Goal: Navigation & Orientation: Find specific page/section

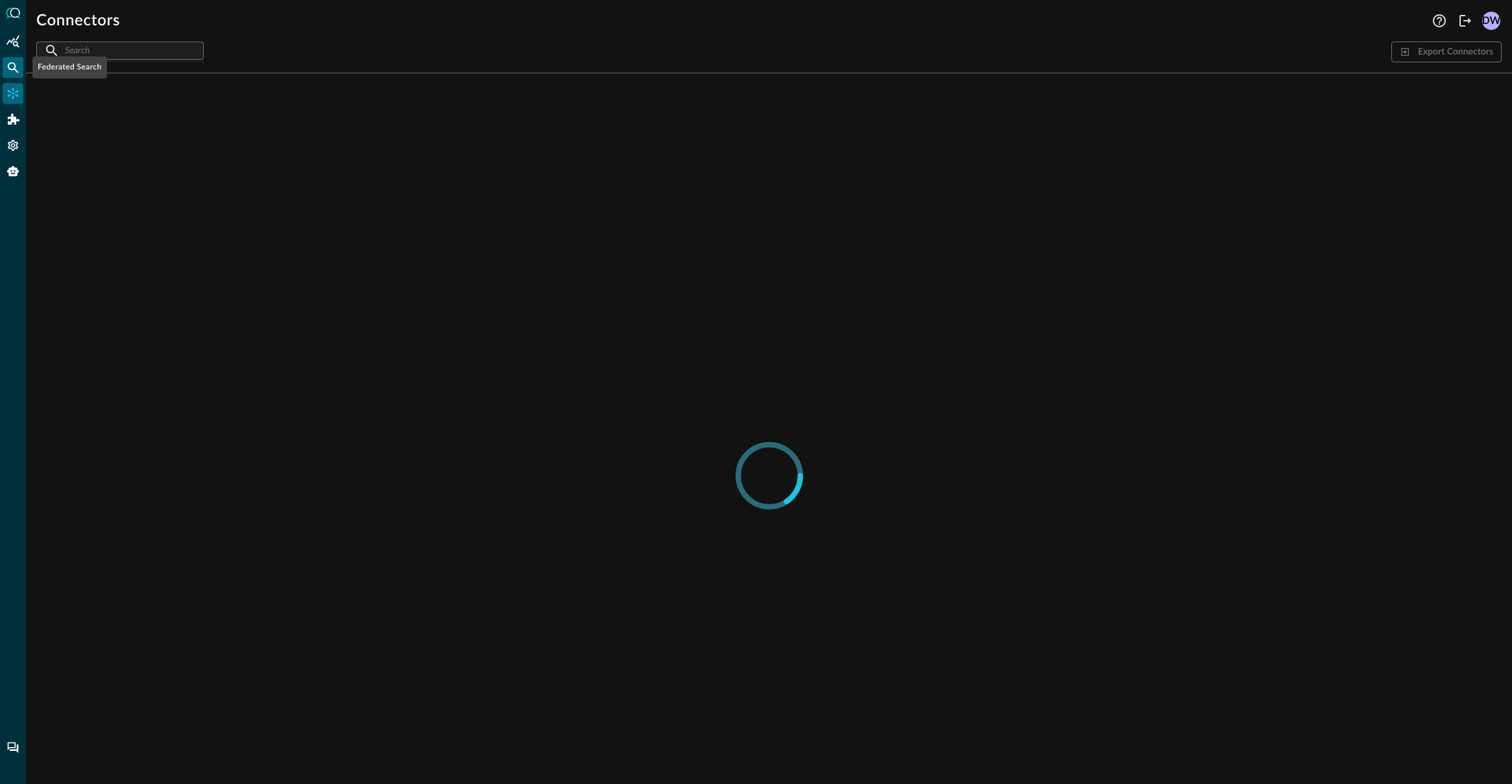
click at [9, 63] on icon "Federated Search" at bounding box center [13, 68] width 13 height 13
